Goal: Navigation & Orientation: Go to known website

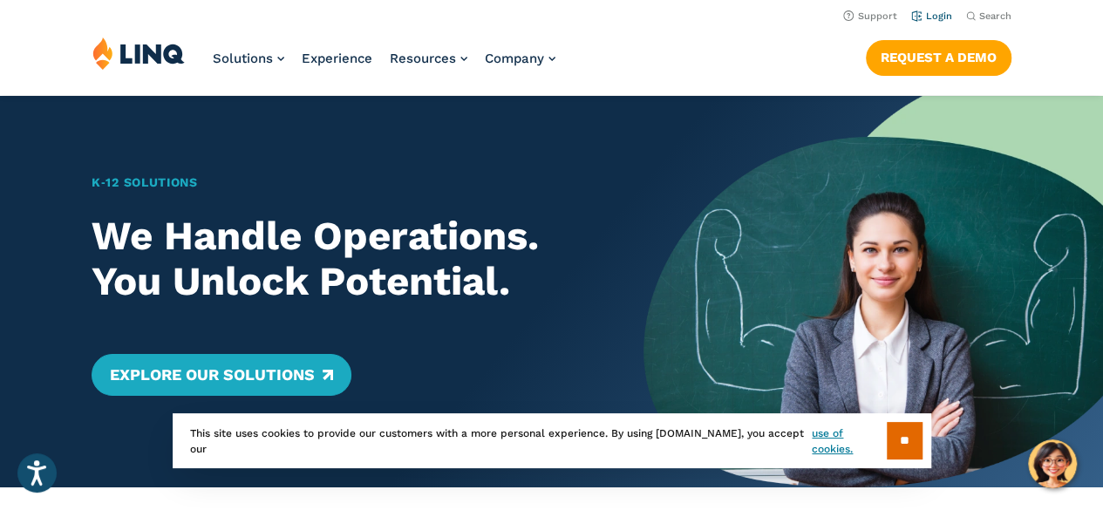
click at [890, 13] on link "Login" at bounding box center [931, 15] width 41 height 11
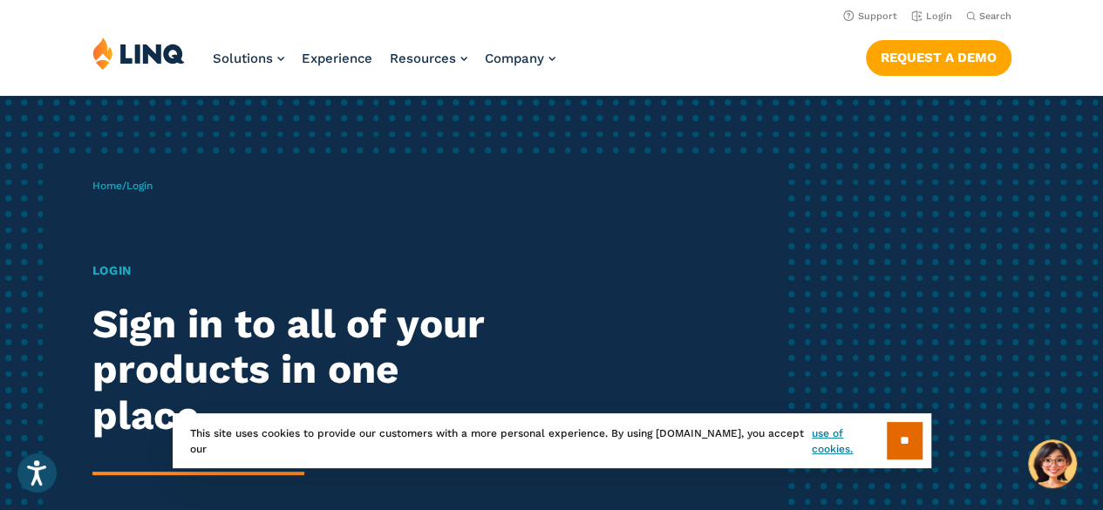
click at [345, 46] on li "Experience" at bounding box center [337, 66] width 71 height 58
